Goal: Information Seeking & Learning: Learn about a topic

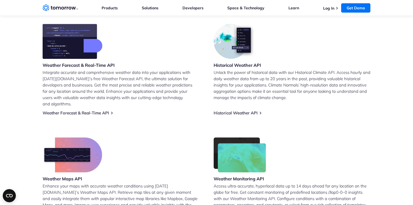
scroll to position [223, 0]
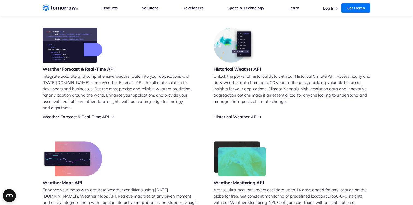
click at [87, 114] on link "Weather Forecast & Real-Time API" at bounding box center [76, 116] width 66 height 5
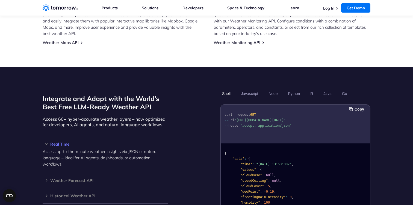
scroll to position [436, 0]
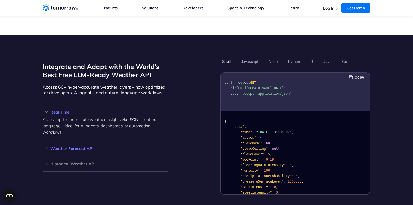
click at [46, 146] on h3 "Weather Forecast API" at bounding box center [106, 148] width 126 height 4
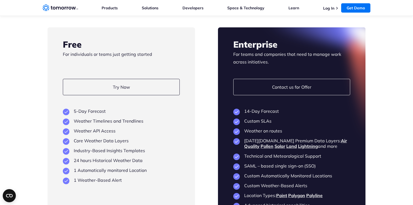
scroll to position [1051, 0]
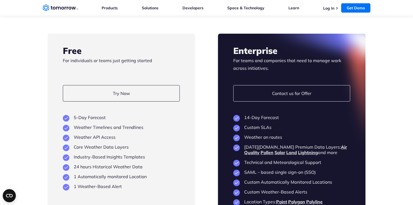
click at [238, 169] on link "Weather on Routes API" at bounding box center [246, 171] width 45 height 5
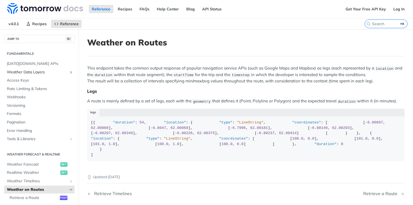
click at [23, 72] on span "Weather Data Layers" at bounding box center [37, 71] width 61 height 5
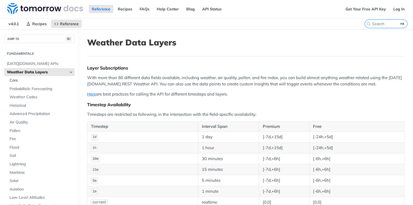
click at [18, 80] on span "Core" at bounding box center [42, 80] width 64 height 5
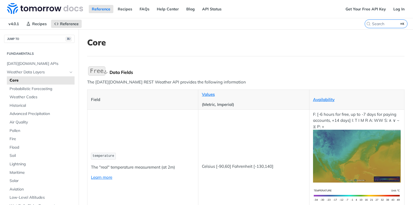
scroll to position [1, 0]
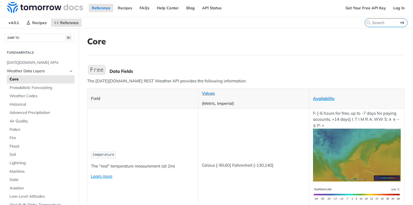
click at [31, 71] on span "Weather Data Layers" at bounding box center [37, 70] width 61 height 5
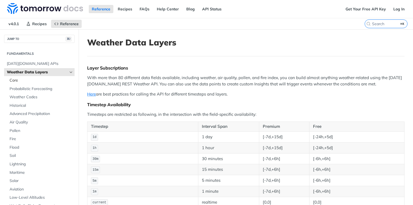
click at [22, 81] on span "Core" at bounding box center [42, 80] width 64 height 5
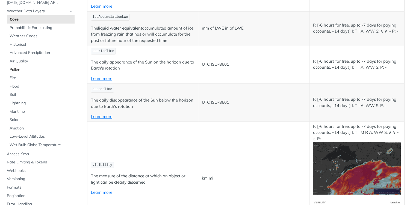
scroll to position [45, 0]
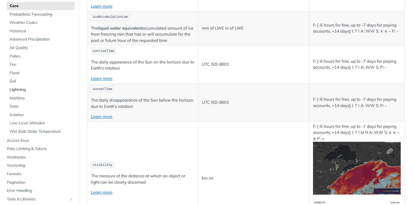
click at [18, 90] on span "Lightning" at bounding box center [42, 89] width 64 height 5
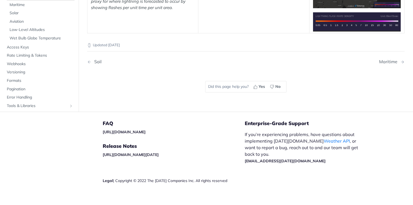
scroll to position [182, 0]
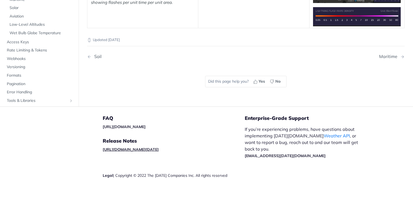
click at [159, 148] on link "[URL][DOMAIN_NAME][DATE]" at bounding box center [131, 149] width 56 height 5
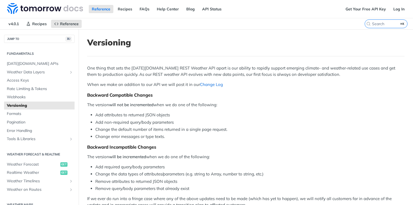
click at [210, 85] on link "Change Log" at bounding box center [211, 84] width 23 height 5
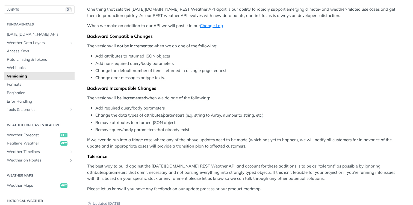
scroll to position [47, 0]
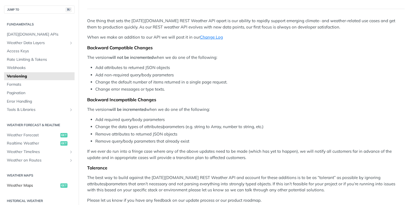
click at [38, 187] on span "Weather Maps" at bounding box center [33, 184] width 52 height 5
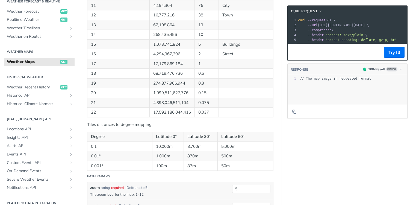
scroll to position [124, 0]
